Goal: Task Accomplishment & Management: Use online tool/utility

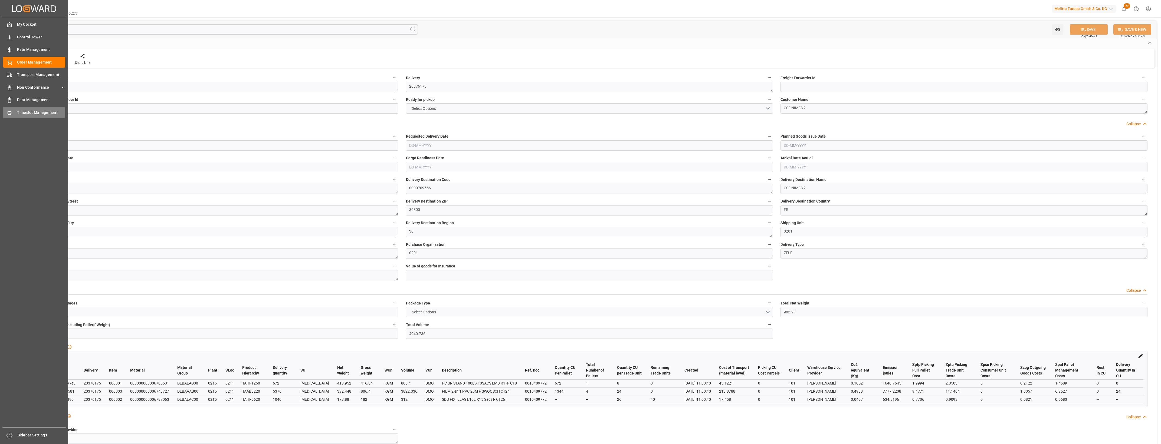
click at [16, 109] on div "Timeslot Management Timeslot Management" at bounding box center [34, 112] width 62 height 11
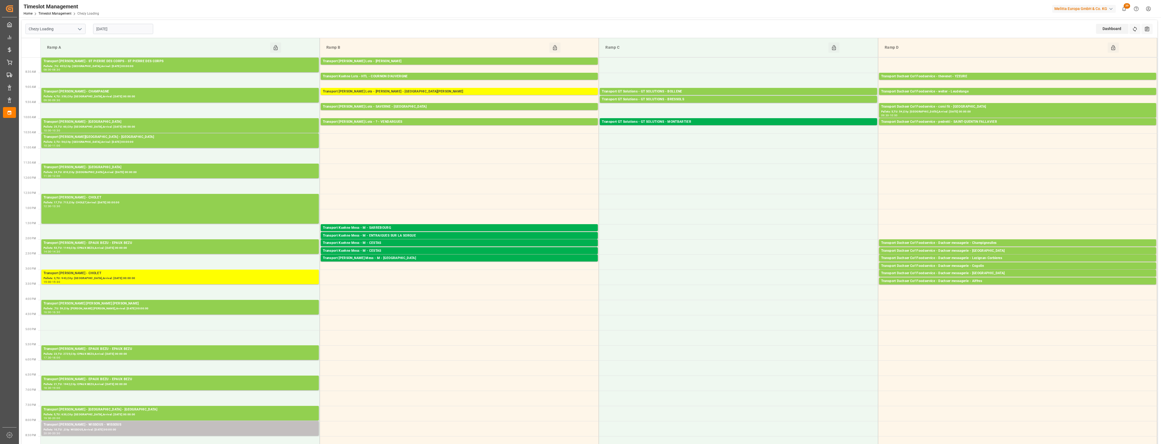
click at [81, 27] on icon "open menu" at bounding box center [80, 29] width 6 height 6
click at [62, 55] on div "Chezy Unloading" at bounding box center [56, 53] width 60 height 12
type input "Chezy Unloading"
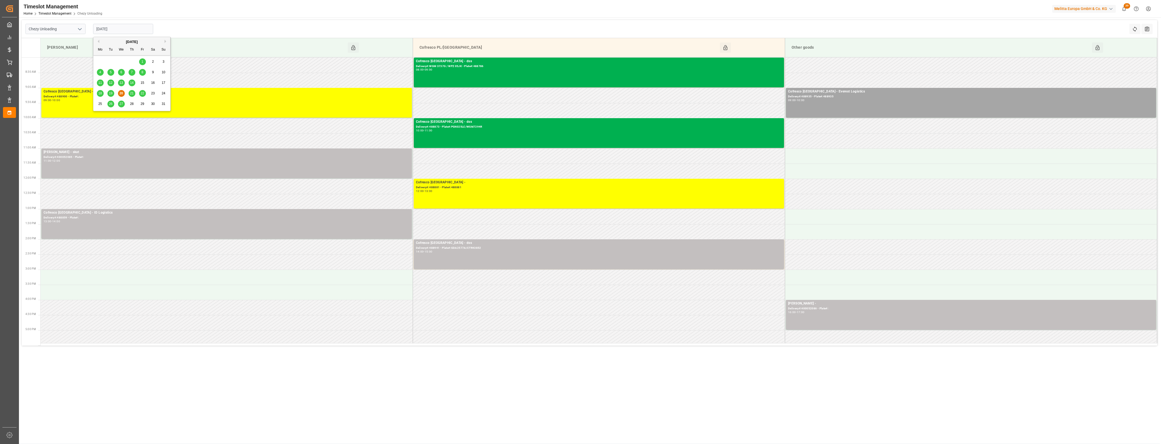
click at [141, 26] on input "[DATE]" at bounding box center [123, 29] width 60 height 10
click at [132, 95] on span "21" at bounding box center [132, 93] width 4 height 4
type input "[DATE]"
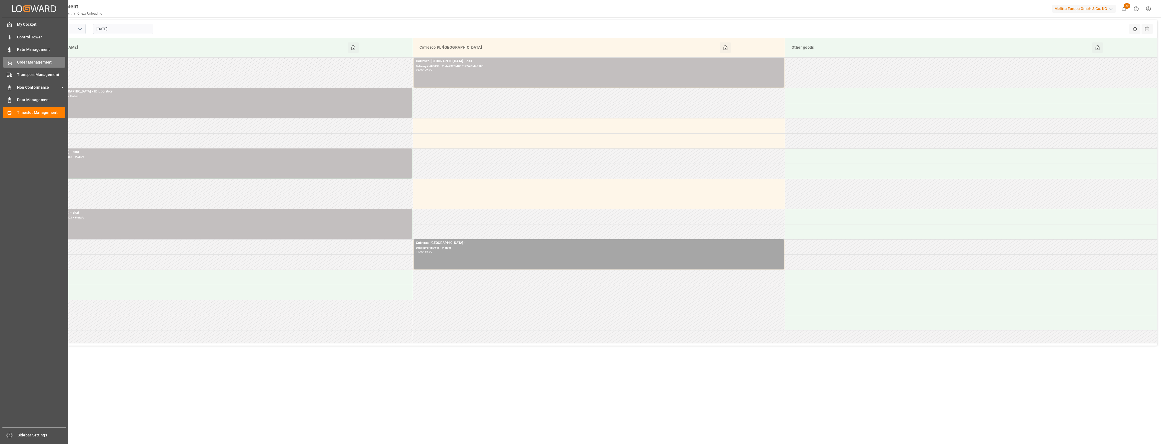
click at [7, 63] on icon at bounding box center [9, 62] width 5 height 5
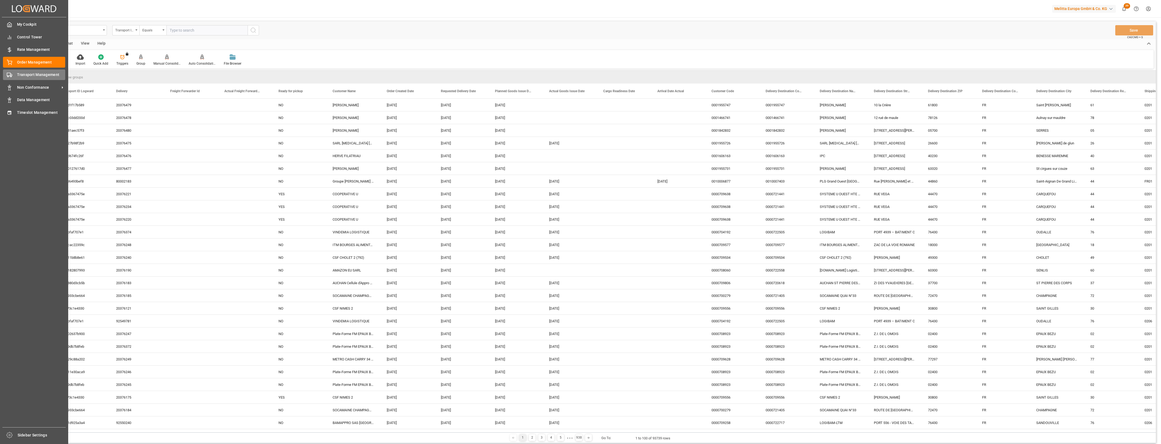
click at [41, 77] on span "Transport Management" at bounding box center [41, 75] width 48 height 6
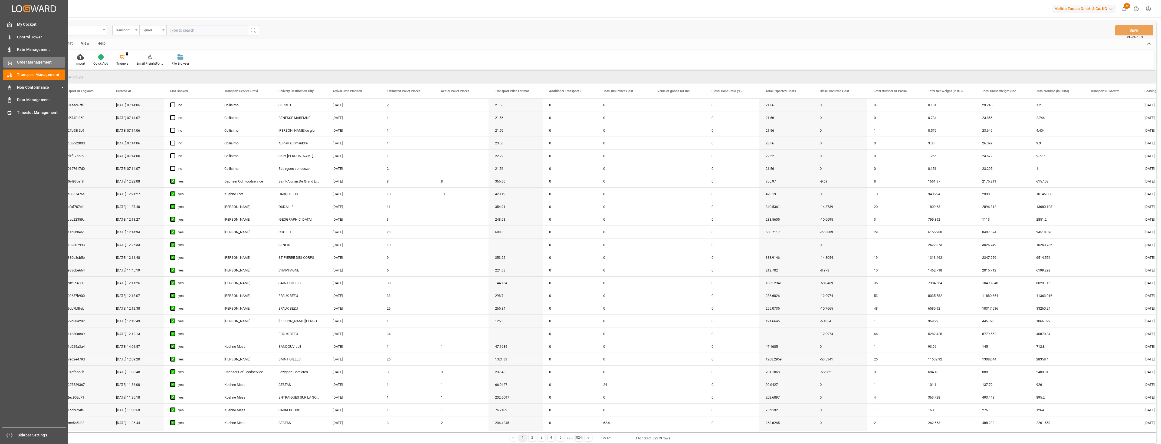
click at [12, 61] on div "Order Management Order Management" at bounding box center [34, 62] width 62 height 11
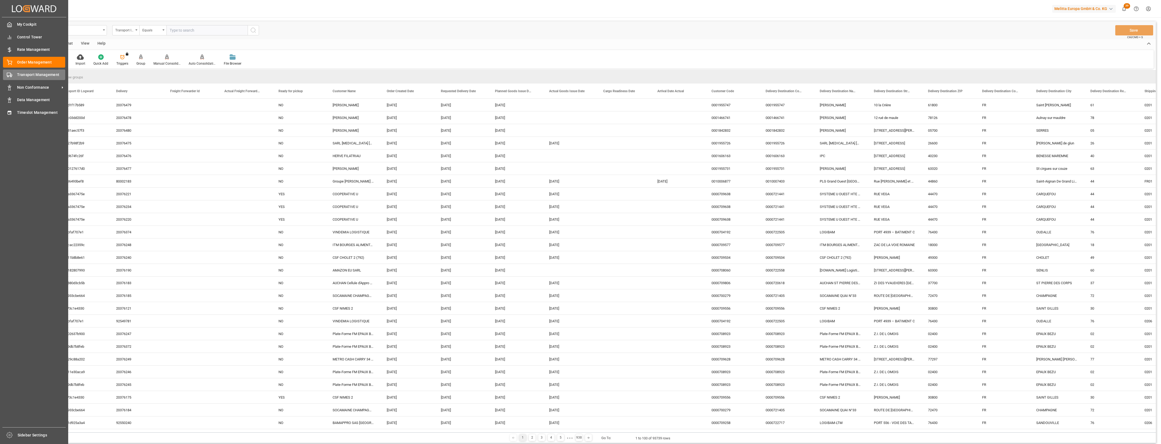
click at [12, 77] on div "Transport Management Transport Management" at bounding box center [34, 75] width 62 height 11
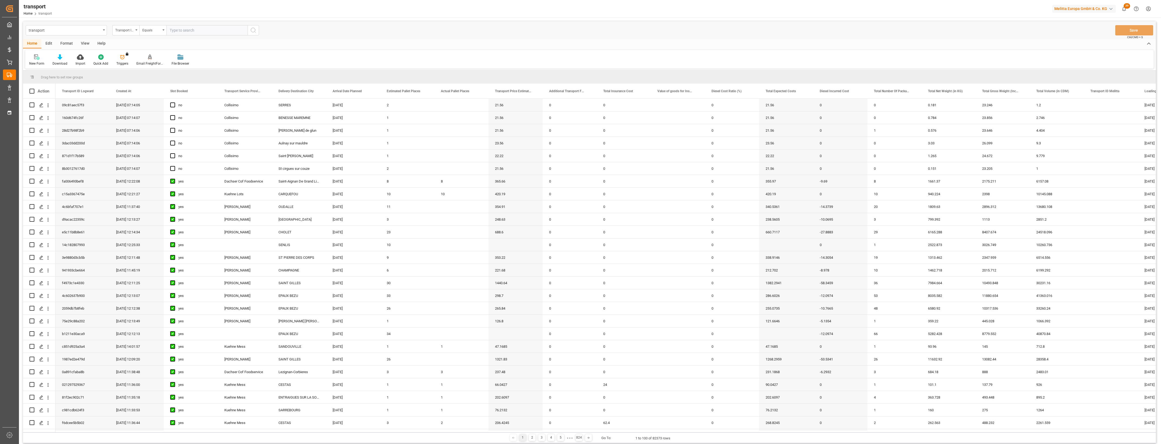
drag, startPoint x: 266, startPoint y: 432, endPoint x: 276, endPoint y: 433, distance: 9.8
click at [276, 433] on div "1 2 3 4 5 ● ● ● 824 Go To: 1 to 100 of 82373 rows" at bounding box center [589, 438] width 1132 height 11
drag, startPoint x: 278, startPoint y: 433, endPoint x: 289, endPoint y: 434, distance: 11.9
click at [289, 434] on div "1 2 3 4 5 ● ● ● 824 Go To: 1 to 100 of 82373 rows" at bounding box center [589, 438] width 1132 height 11
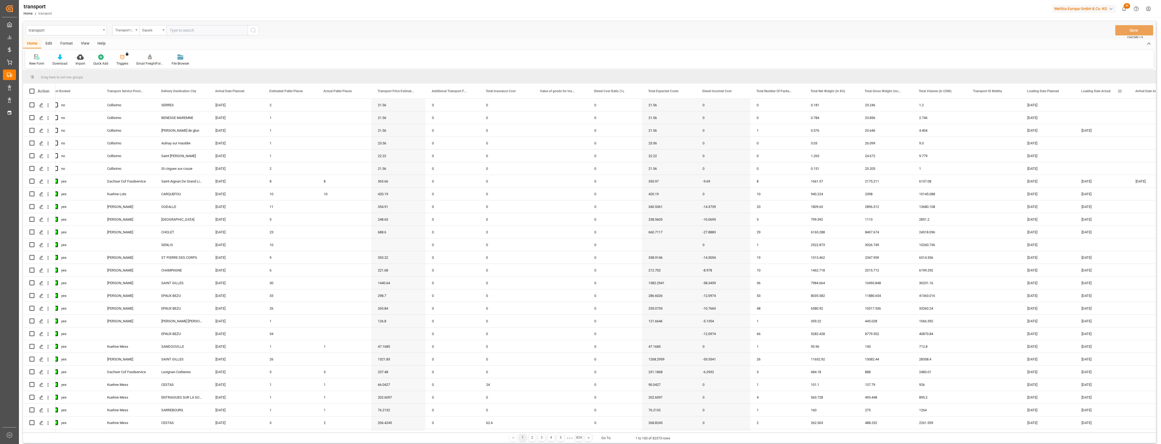
click at [1120, 90] on span at bounding box center [1119, 91] width 5 height 5
click at [1133, 91] on span "filter" at bounding box center [1132, 92] width 5 height 5
click at [1150, 119] on input "date" at bounding box center [1125, 120] width 53 height 11
type input "[DATE]"
click at [1131, 137] on button "Apply" at bounding box center [1132, 136] width 10 height 5
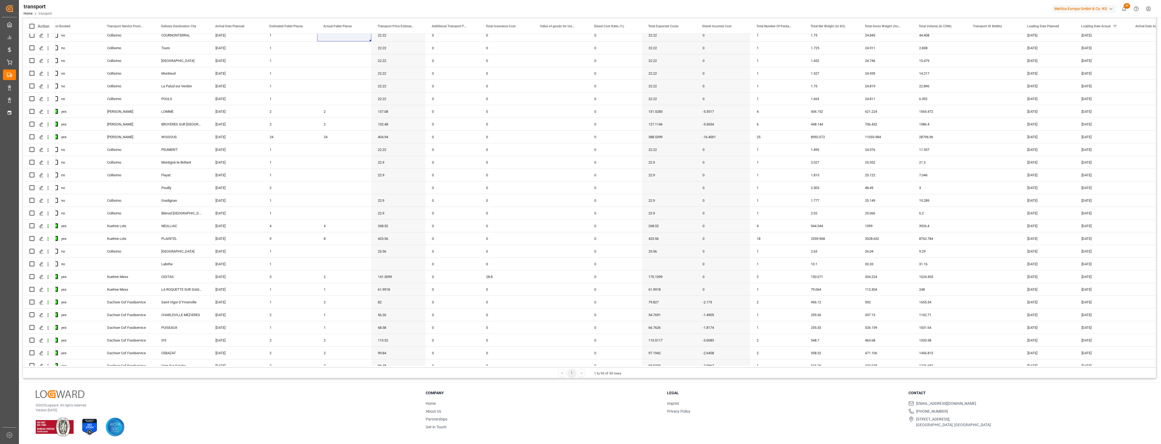
scroll to position [852, 0]
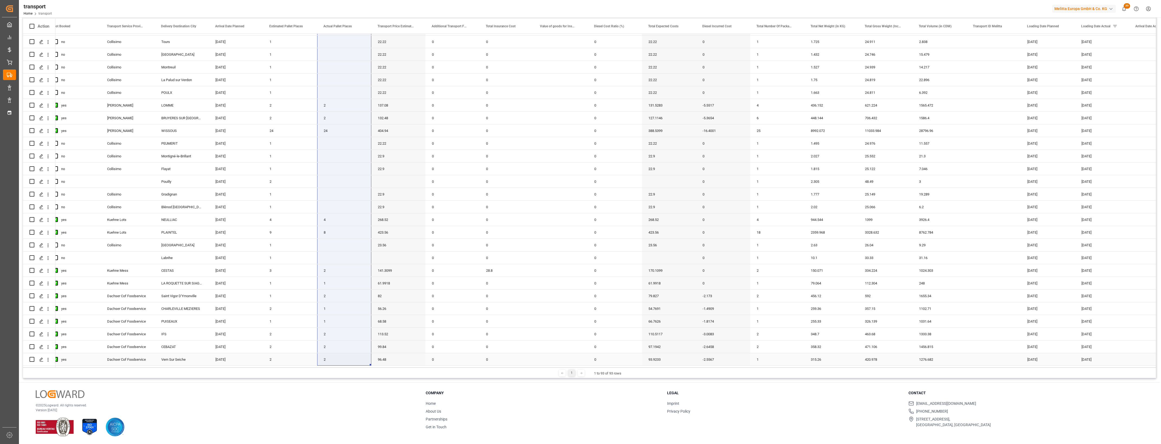
drag, startPoint x: 332, startPoint y: 39, endPoint x: 335, endPoint y: 363, distance: 324.4
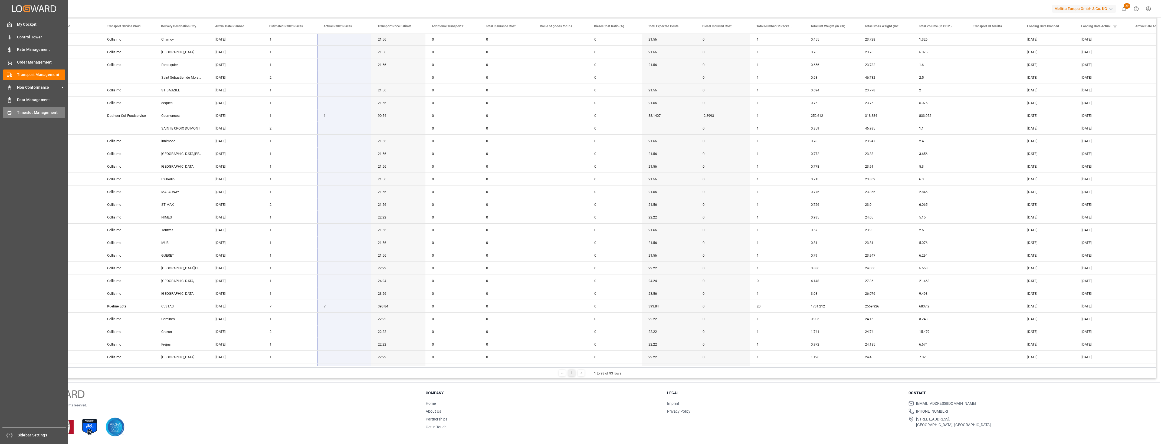
click at [13, 113] on div "Timeslot Management Timeslot Management" at bounding box center [34, 112] width 62 height 11
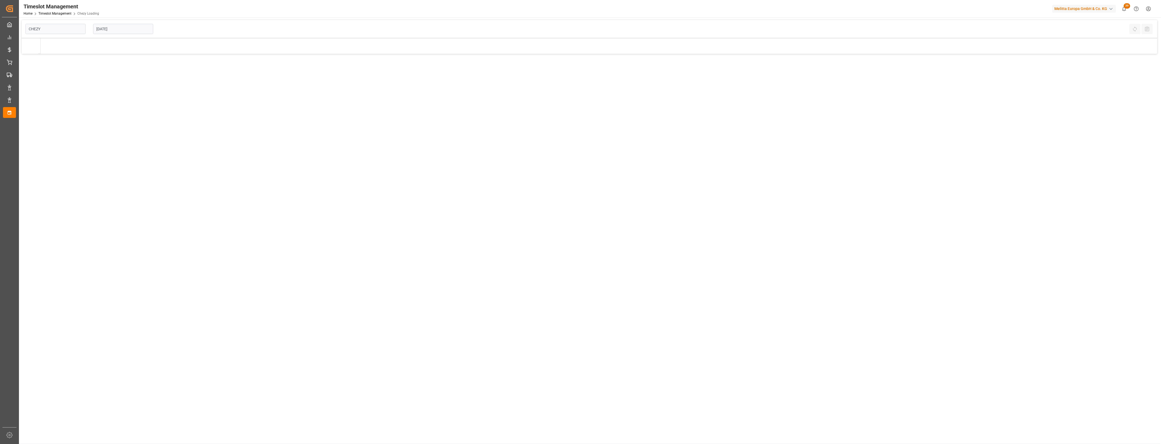
type input "Chezy Loading"
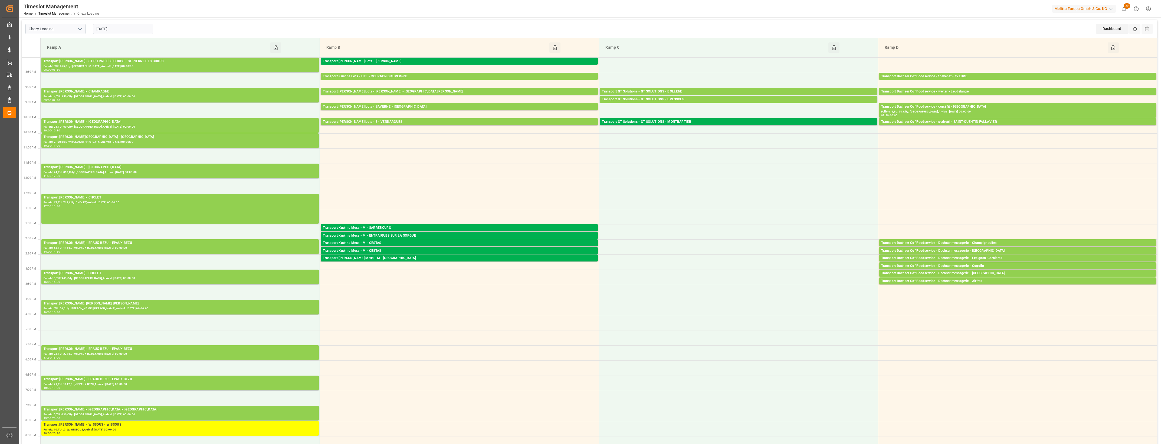
click at [137, 24] on input "[DATE]" at bounding box center [123, 29] width 60 height 10
click at [110, 94] on span "19" at bounding box center [111, 93] width 4 height 4
type input "[DATE]"
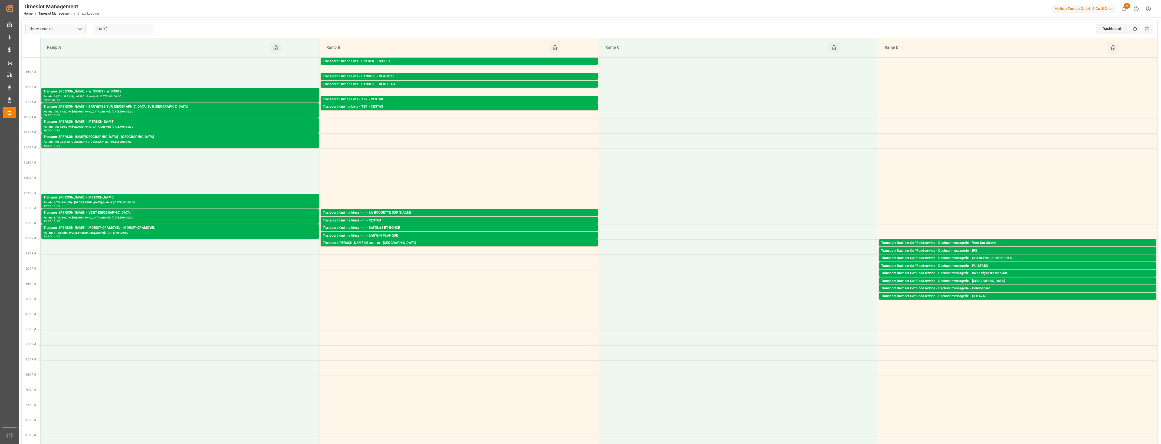
click at [116, 94] on div "Transport [PERSON_NAME] - WISSOUS - WISSOUS" at bounding box center [180, 91] width 273 height 5
click at [136, 108] on div "Transport [PERSON_NAME] - BRUYERES SUR [GEOGRAPHIC_DATA] SUR [GEOGRAPHIC_DATA]" at bounding box center [180, 106] width 273 height 5
click at [170, 126] on div "Pallets: ,TU: 120,City: [GEOGRAPHIC_DATA],Arrival: [DATE] 00:00:00" at bounding box center [180, 127] width 273 height 5
click at [192, 140] on div "Pallets: ,TU: 75,City: [GEOGRAPHIC_DATA],Arrival: [DATE] 00:00:00" at bounding box center [180, 142] width 273 height 5
click at [230, 202] on div "Pallets: 1,TU: 481,City: [GEOGRAPHIC_DATA],Arrival: [DATE] 00:00:00" at bounding box center [180, 202] width 273 height 5
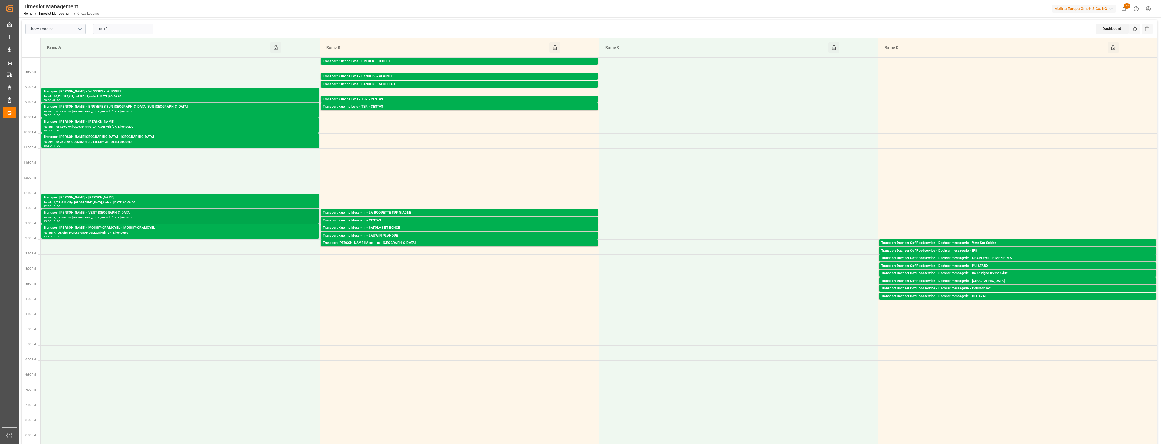
click at [239, 217] on div "Pallets: 3,TU: 56,City: [GEOGRAPHIC_DATA],Arrival: [DATE] 00:00:00" at bounding box center [180, 218] width 273 height 5
click at [251, 234] on div "Pallets: 4,TU: ,City: MOISSY-CRAMOYEL,Arrival: [DATE] 00:00:00" at bounding box center [180, 233] width 273 height 5
click at [402, 61] on div "Transport Kuehne Lots - BREGER - CHOLET" at bounding box center [459, 61] width 273 height 5
click at [408, 76] on div "Transport Kuehne Lots - LANDOIS - PLAINTEL" at bounding box center [459, 76] width 273 height 5
click at [409, 83] on div "Transport Kuehne Lots - LANDOIS - NEULLIAC" at bounding box center [459, 84] width 273 height 5
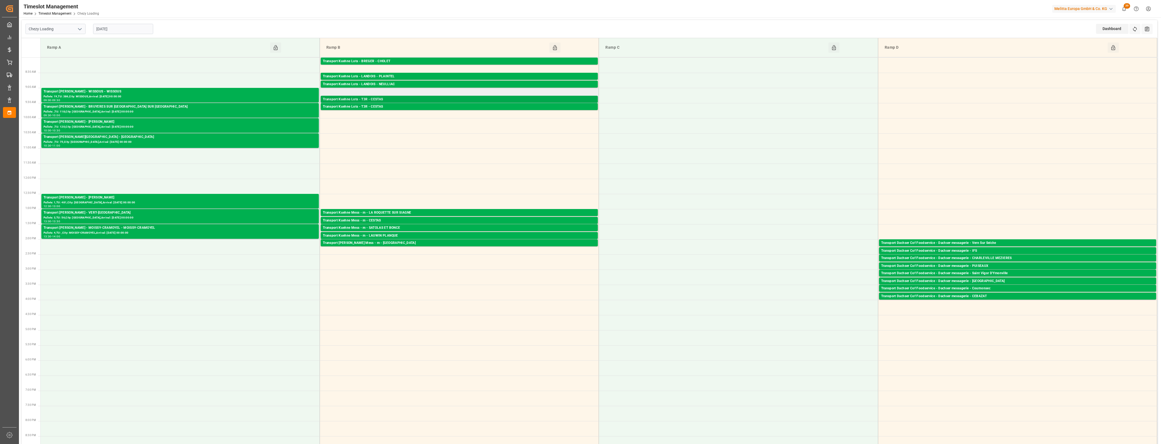
click at [408, 100] on div "Transport Kuehne Lots - T3R - CESTAS" at bounding box center [459, 99] width 273 height 5
click at [408, 106] on div "Transport Kuehne Lots - T3R - CESTAS" at bounding box center [459, 106] width 273 height 5
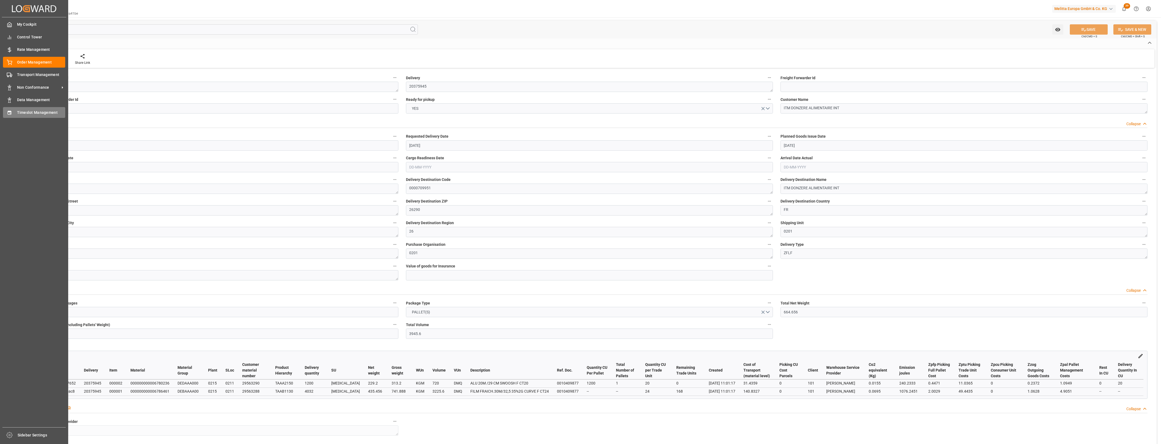
click at [11, 113] on icon at bounding box center [10, 113] width 4 height 4
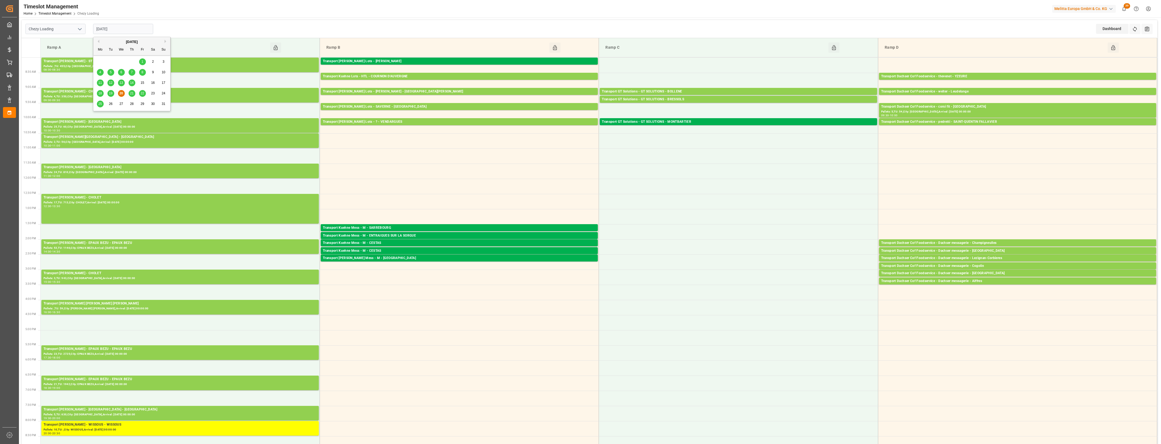
click at [123, 31] on input "[DATE]" at bounding box center [123, 29] width 60 height 10
click at [133, 93] on span "21" at bounding box center [132, 93] width 4 height 4
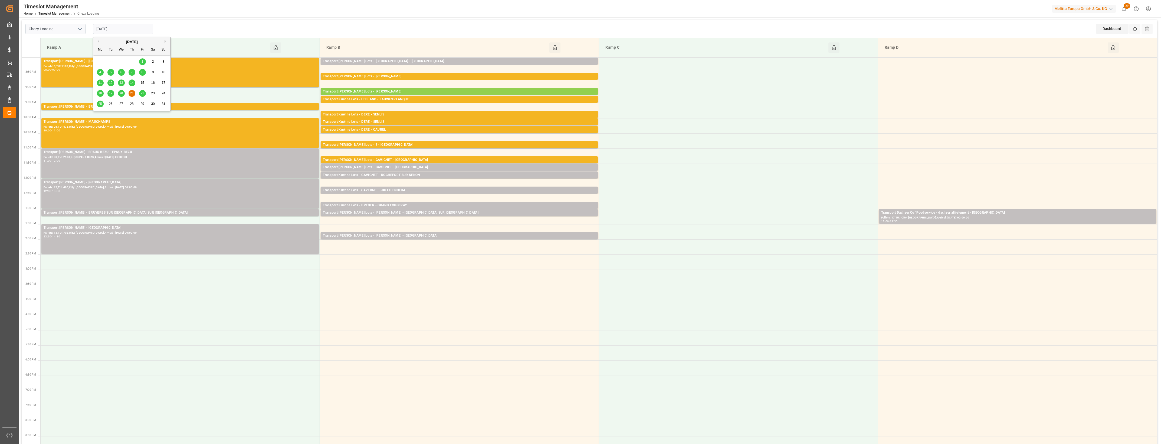
click at [133, 32] on input "[DATE]" at bounding box center [123, 29] width 60 height 10
click at [121, 94] on span "20" at bounding box center [121, 93] width 4 height 4
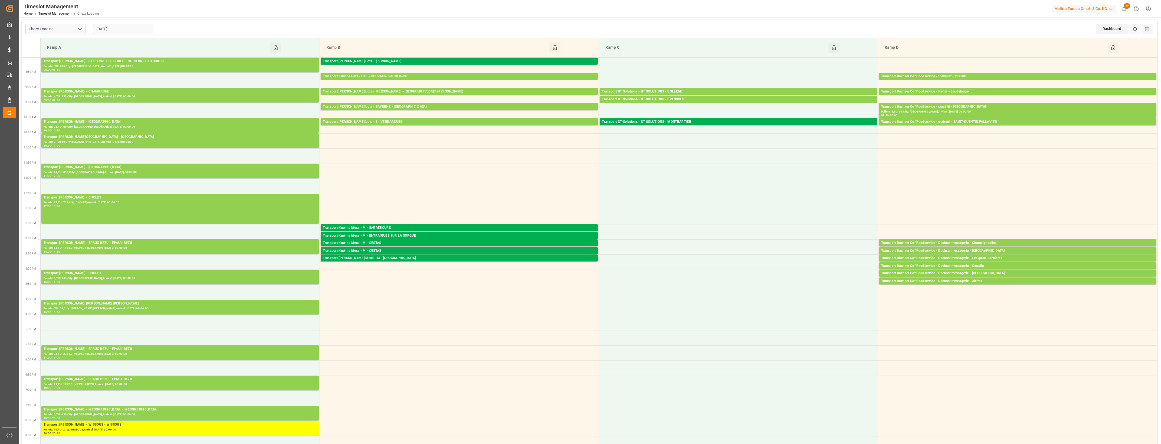
click at [126, 34] on input "[DATE]" at bounding box center [123, 29] width 60 height 10
click at [131, 94] on span "21" at bounding box center [132, 93] width 4 height 4
type input "[DATE]"
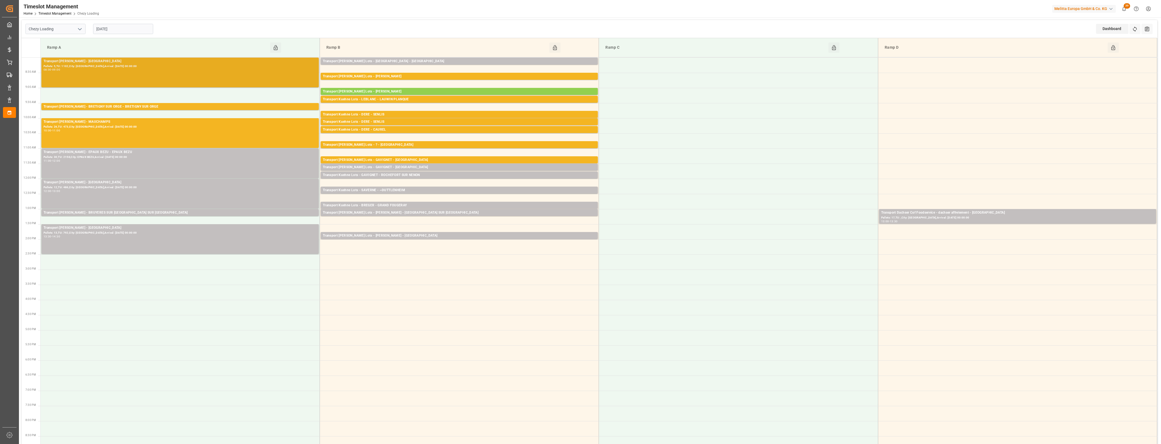
click at [162, 68] on div "Pallets: 5,TU: 1102,City: SAINT GILLES,Arrival: 2025-08-20 00:00:00" at bounding box center [180, 66] width 273 height 5
click at [163, 107] on div "Transport Delisle - BRETIGNY SUR ORGE - BRETIGNY SUR ORGE" at bounding box center [180, 106] width 273 height 5
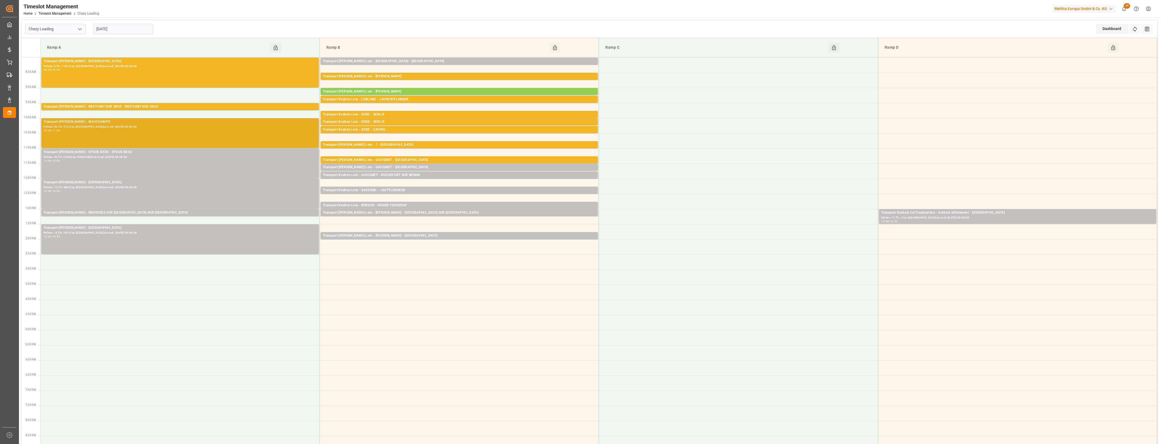
click at [175, 128] on div "Pallets: 26,TU: 473,City: MAUCHAMPS,Arrival: 2025-08-22 00:00:00" at bounding box center [180, 127] width 273 height 5
click at [187, 212] on div "Transport [PERSON_NAME] - BRUYERES SUR [GEOGRAPHIC_DATA] SUR [GEOGRAPHIC_DATA]" at bounding box center [180, 212] width 273 height 5
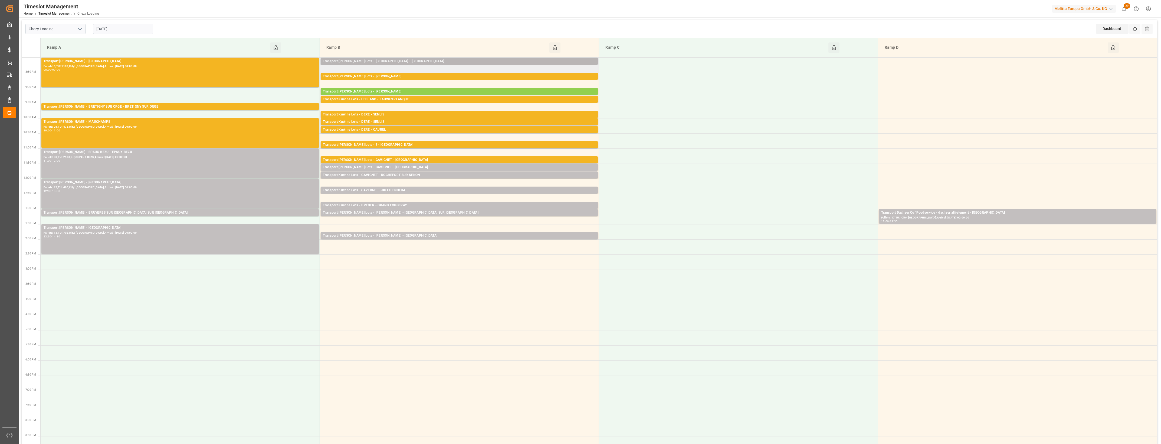
click at [404, 61] on div "Transport Kuehne Lots - FOURNIE - SANVIGNES LES MINES" at bounding box center [459, 61] width 273 height 5
click at [421, 78] on div "Transport [PERSON_NAME] Lots - [PERSON_NAME]" at bounding box center [459, 76] width 273 height 5
click at [426, 100] on div "Transport Kuehne Lots - LEBLANC - LAUWIN PLANQUE" at bounding box center [459, 99] width 273 height 5
click at [426, 114] on div "Transport Kuehne Lots - DERE - SENLIS" at bounding box center [459, 114] width 273 height 5
click at [421, 121] on div "Transport Kuehne Lots - DERE - SENLIS" at bounding box center [459, 121] width 273 height 5
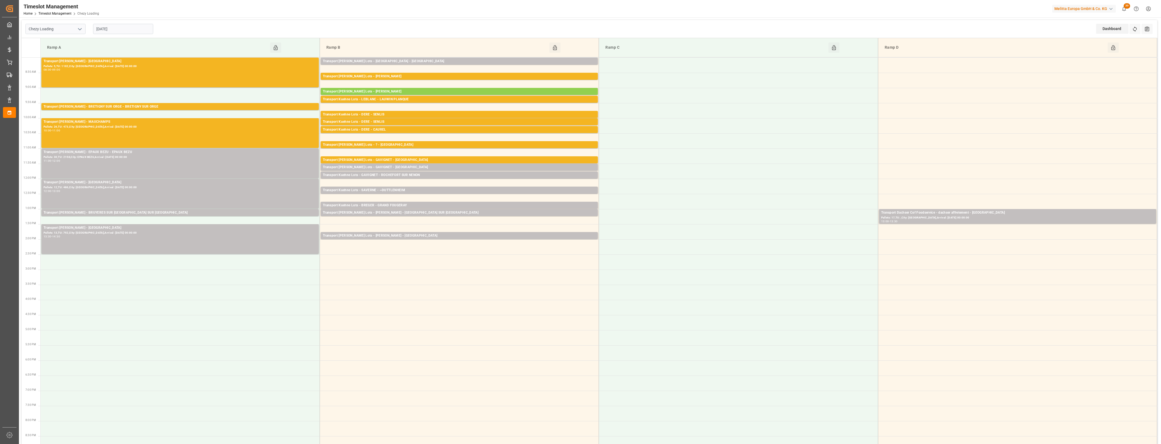
click at [420, 128] on div "Transport Kuehne Lots - DERE - CAUREL" at bounding box center [459, 129] width 273 height 5
click at [421, 145] on div "Transport Kuehne Lots - ? - MAUCHAMPS" at bounding box center [459, 144] width 273 height 5
click at [418, 158] on div "Transport Kuehne Lots - GAVIGNET - SAINT VIT" at bounding box center [459, 159] width 273 height 5
click at [420, 167] on div "Transport Kuehne Lots - GAVIGNET - SAINT VIT" at bounding box center [459, 167] width 273 height 5
click at [421, 175] on div "Transport Kuehne Lots - GAVIGNET - ROCHEFORT SUR NENON" at bounding box center [459, 175] width 273 height 5
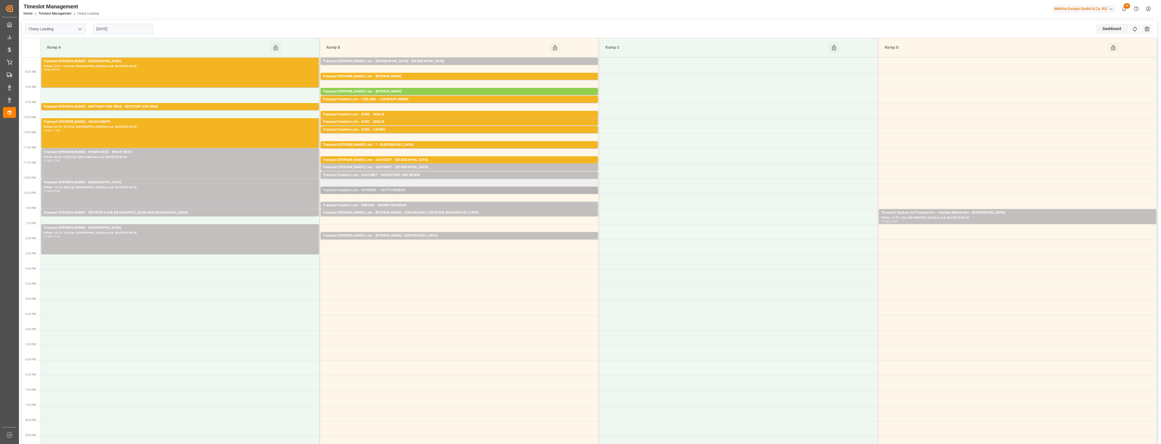
click at [422, 190] on div "Transport Kuehne Lots - SAVERNE - ~DUTTLENHEIM" at bounding box center [459, 190] width 273 height 5
click at [427, 205] on div "Transport Kuehne Lots - BREGER - GRAND FOUGERAY" at bounding box center [459, 205] width 273 height 5
click at [426, 212] on div "Transport Kuehne Lots - BREGER - THIERVILLE SUR MEUSE" at bounding box center [459, 212] width 273 height 5
click at [422, 236] on div "Transport Kuehne Lots - LEBLANC - BLANQUEFORT" at bounding box center [459, 235] width 273 height 5
click at [974, 214] on div "Transport Dachser Cof Foodservice - dachser affretement - BEAUMONT SUR OISE" at bounding box center [1017, 212] width 273 height 5
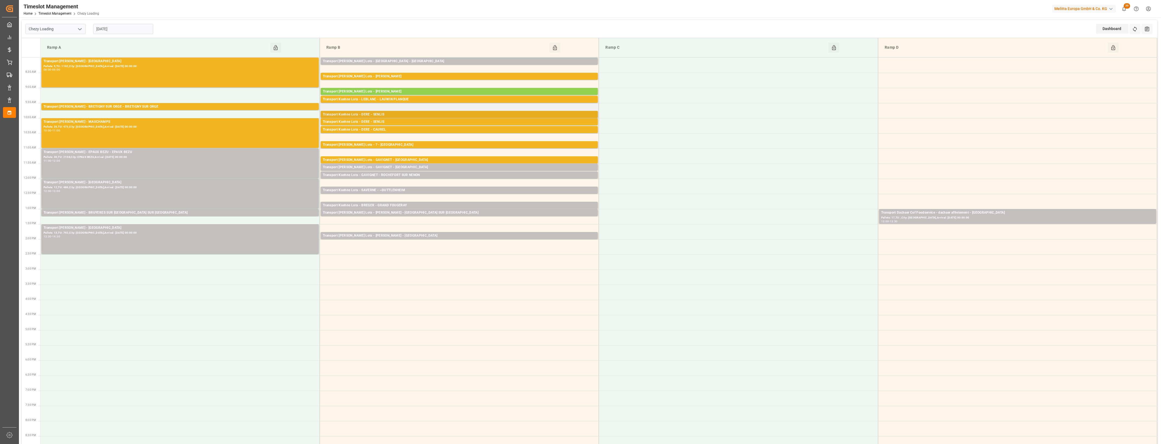
click at [391, 113] on div "Transport Kuehne Lots - DERE - SENLIS" at bounding box center [459, 114] width 273 height 5
